Goal: Task Accomplishment & Management: Manage account settings

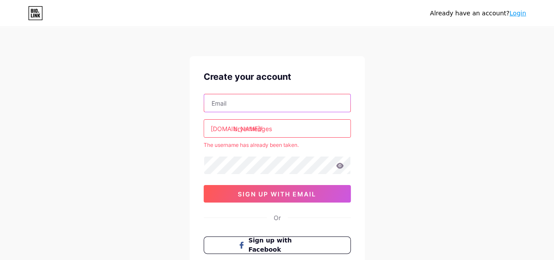
click at [259, 99] on input "text" at bounding box center [277, 103] width 146 height 18
type input "[EMAIL_ADDRESS][DOMAIN_NAME]"
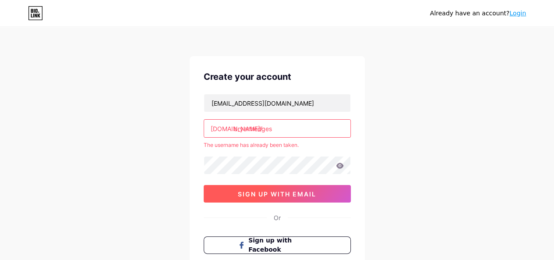
click at [274, 196] on span "sign up with email" at bounding box center [277, 193] width 78 height 7
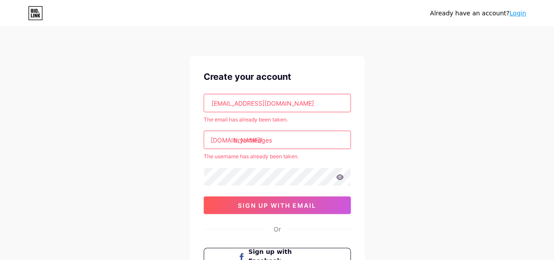
click at [520, 14] on link "Login" at bounding box center [517, 13] width 17 height 7
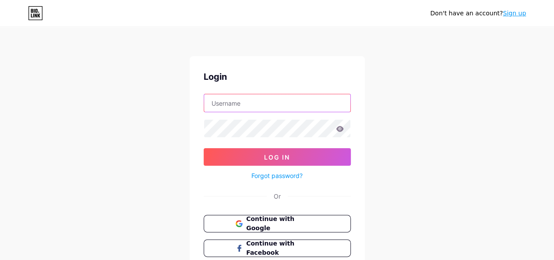
type input "[EMAIL_ADDRESS][DOMAIN_NAME]"
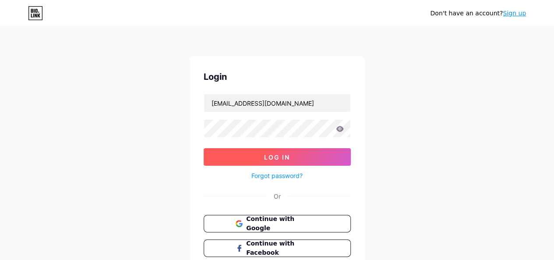
click at [252, 153] on button "Log In" at bounding box center [277, 157] width 147 height 18
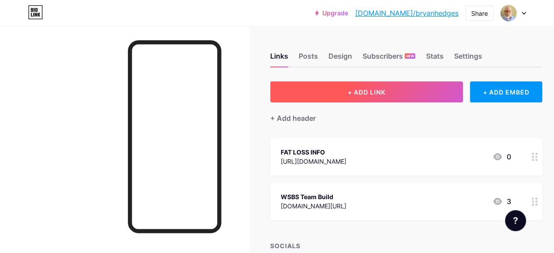
click at [385, 90] on span "+ ADD LINK" at bounding box center [367, 91] width 38 height 7
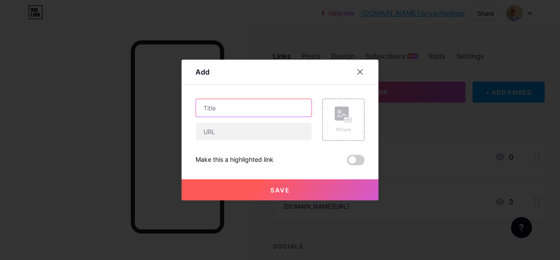
click at [225, 106] on input "text" at bounding box center [254, 108] width 116 height 18
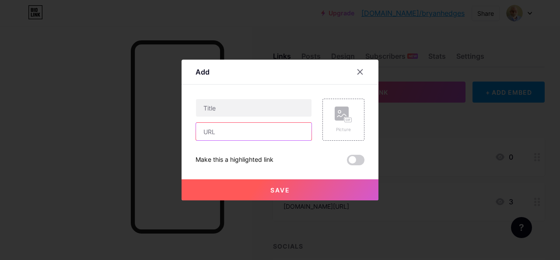
click at [199, 132] on input "text" at bounding box center [254, 132] width 116 height 18
paste input "[URL]"
type input "[URL]"
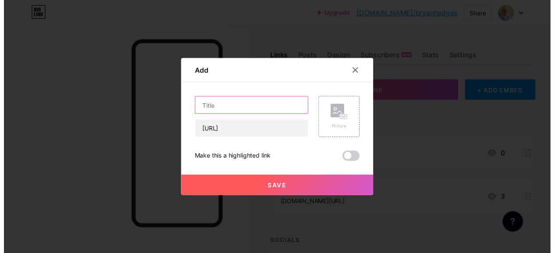
scroll to position [0, 0]
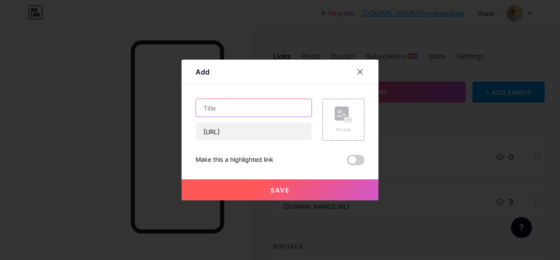
click at [199, 106] on input "text" at bounding box center [254, 108] width 116 height 18
type input "New AI Software"
click at [274, 188] on span "Save" at bounding box center [281, 189] width 20 height 7
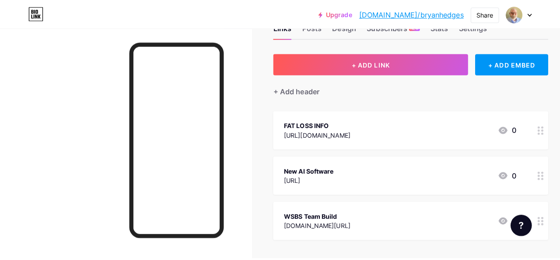
scroll to position [88, 0]
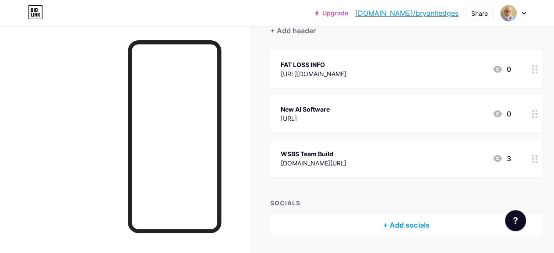
click at [500, 111] on icon at bounding box center [497, 113] width 9 height 7
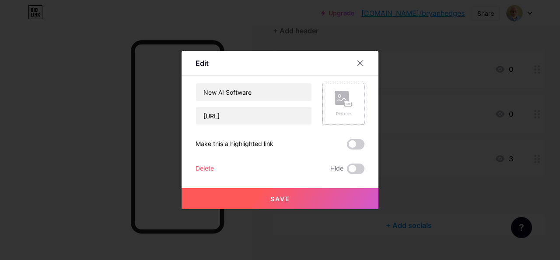
click at [337, 98] on rect at bounding box center [342, 98] width 14 height 14
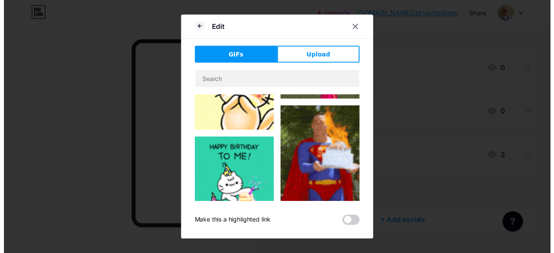
scroll to position [175, 0]
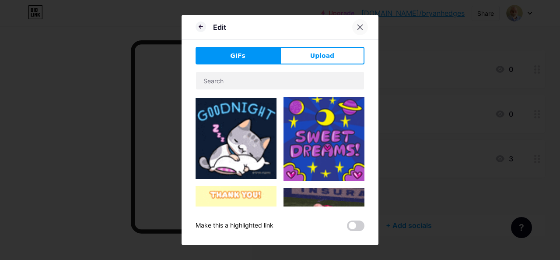
click at [358, 27] on icon at bounding box center [360, 27] width 5 height 5
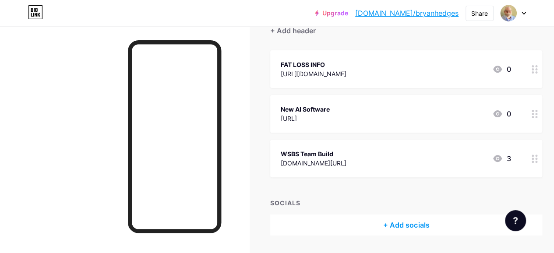
click at [537, 117] on circle at bounding box center [536, 117] width 2 height 2
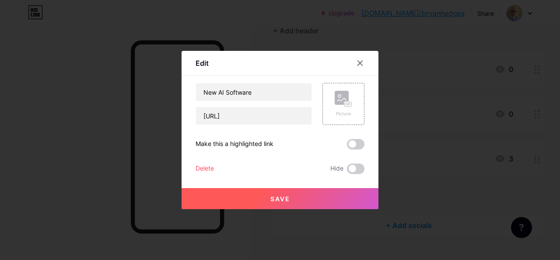
click at [352, 141] on span at bounding box center [356, 144] width 18 height 11
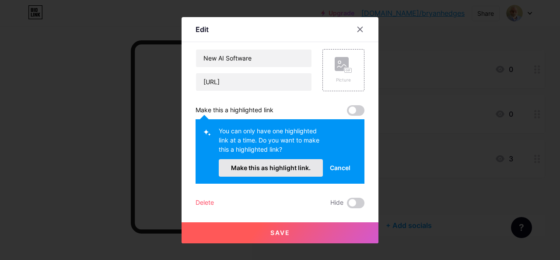
click at [264, 167] on span "Make this as highlight link." at bounding box center [271, 167] width 80 height 7
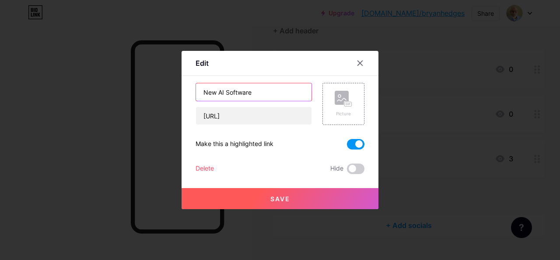
click at [256, 92] on input "New AI Software" at bounding box center [254, 92] width 116 height 18
click at [360, 64] on icon at bounding box center [360, 63] width 7 height 7
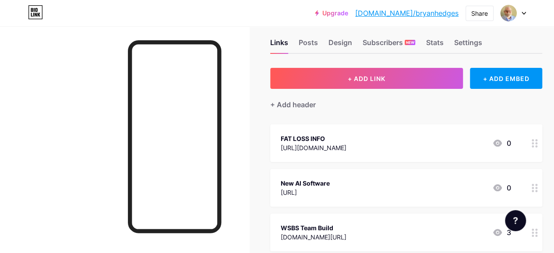
scroll to position [0, 0]
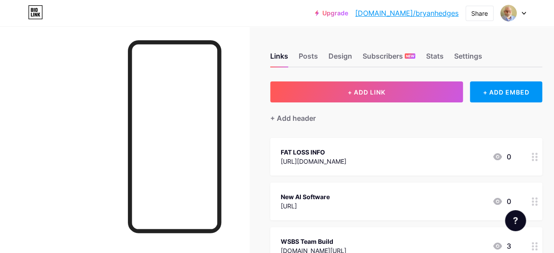
click at [418, 13] on link "[DOMAIN_NAME]/bryanhedges" at bounding box center [406, 13] width 103 height 11
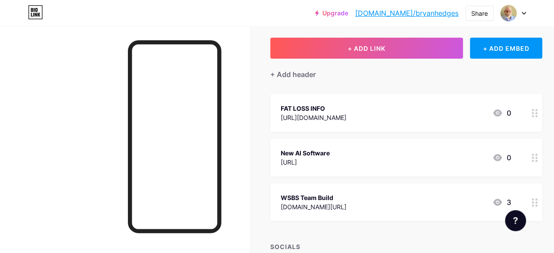
scroll to position [88, 0]
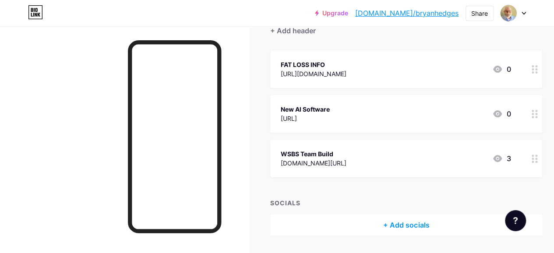
click at [428, 150] on div "WSBS Team Build [DOMAIN_NAME][URL] 3" at bounding box center [396, 158] width 230 height 20
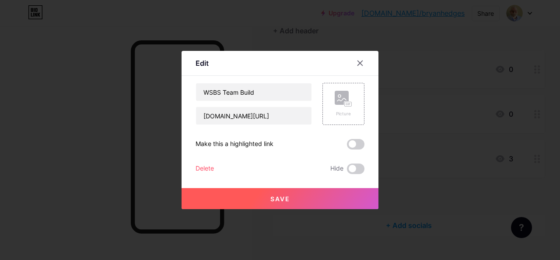
click at [202, 168] on div "Delete" at bounding box center [205, 168] width 18 height 11
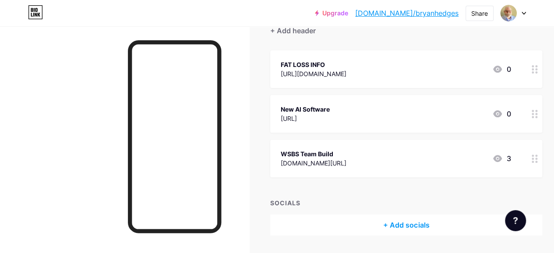
click at [324, 162] on span "Confirm" at bounding box center [326, 159] width 27 height 9
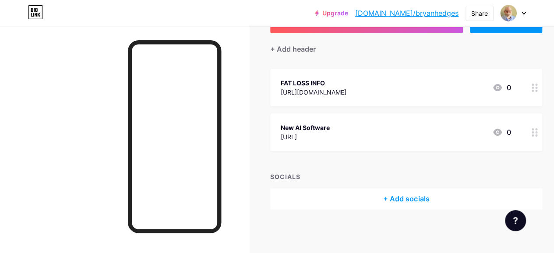
scroll to position [69, 0]
click at [346, 79] on div "FAT LOSS INFO" at bounding box center [314, 83] width 66 height 9
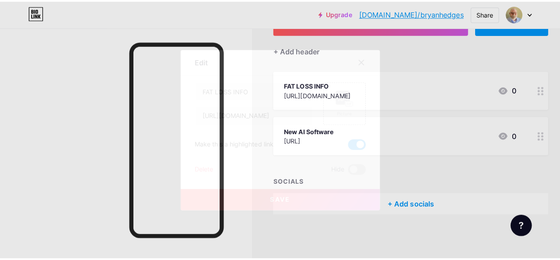
scroll to position [62, 0]
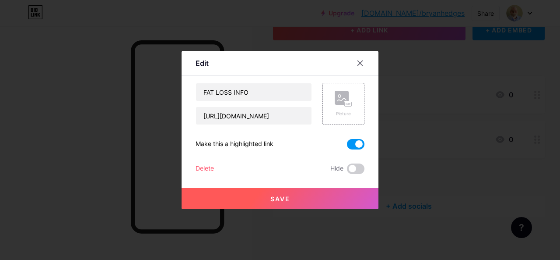
click at [196, 165] on div "Delete" at bounding box center [205, 168] width 18 height 11
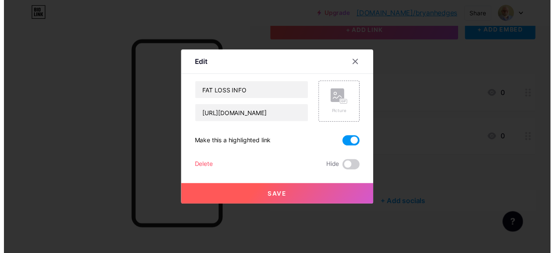
scroll to position [69, 0]
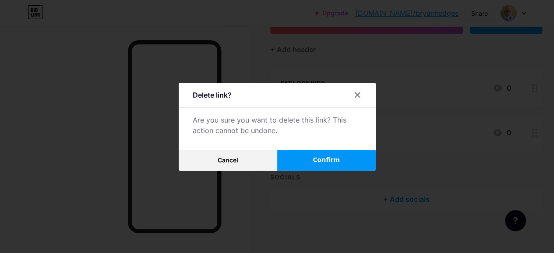
click at [308, 162] on button "Confirm" at bounding box center [326, 160] width 99 height 21
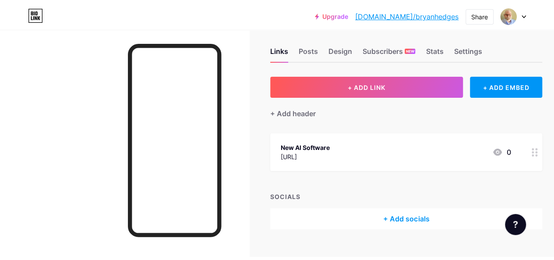
scroll to position [0, 0]
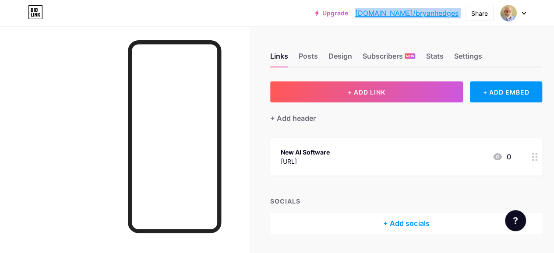
drag, startPoint x: 462, startPoint y: 14, endPoint x: 389, endPoint y: 12, distance: 73.1
click at [389, 12] on div "Upgrade [DOMAIN_NAME]/bryanh... [DOMAIN_NAME]/bryanhedges Share Switch accounts…" at bounding box center [420, 13] width 211 height 16
copy div "[DOMAIN_NAME]/bryanhedges Share Switch accounts [EMAIL_ADDRESS][DOMAIN_NAME] [D…"
click at [398, 136] on div "+ ADD LINK + ADD EMBED + Add header New AI Software [URL] 0 SOCIALS + Add socia…" at bounding box center [406, 157] width 272 height 152
click at [537, 161] on div at bounding box center [534, 157] width 15 height 38
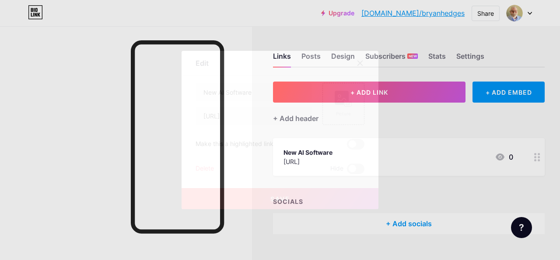
click at [347, 140] on span at bounding box center [356, 144] width 18 height 11
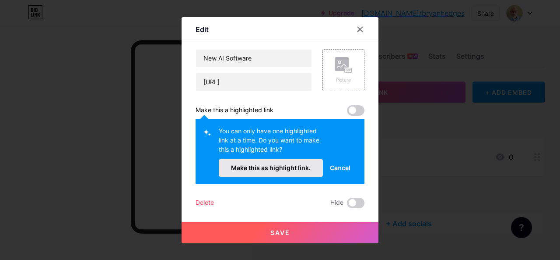
click at [257, 167] on span "Make this as highlight link." at bounding box center [271, 167] width 80 height 7
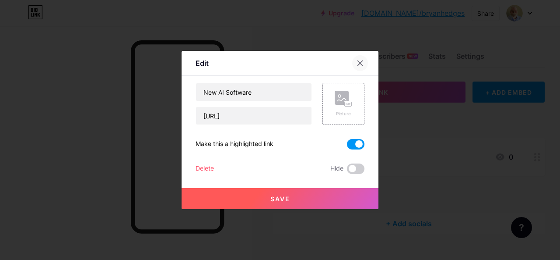
click at [359, 57] on div at bounding box center [360, 63] width 16 height 16
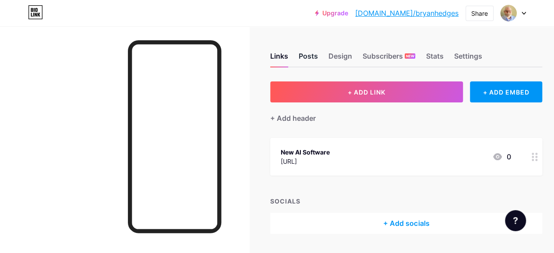
click at [314, 57] on div "Posts" at bounding box center [308, 59] width 19 height 16
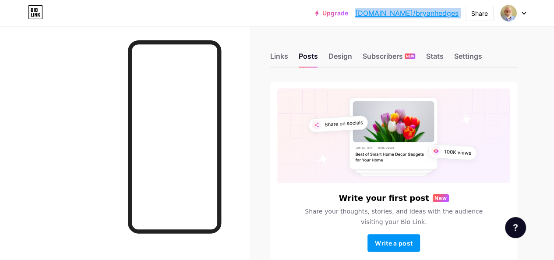
drag, startPoint x: 464, startPoint y: 12, endPoint x: 389, endPoint y: 14, distance: 75.4
click at [389, 14] on div "Upgrade [DOMAIN_NAME]/bryanh... [DOMAIN_NAME]/bryanhedges Share Switch accounts…" at bounding box center [420, 13] width 211 height 16
copy div "[DOMAIN_NAME]/bryanhedges Share Switch accounts [EMAIL_ADDRESS][DOMAIN_NAME] [D…"
